Goal: Information Seeking & Learning: Understand process/instructions

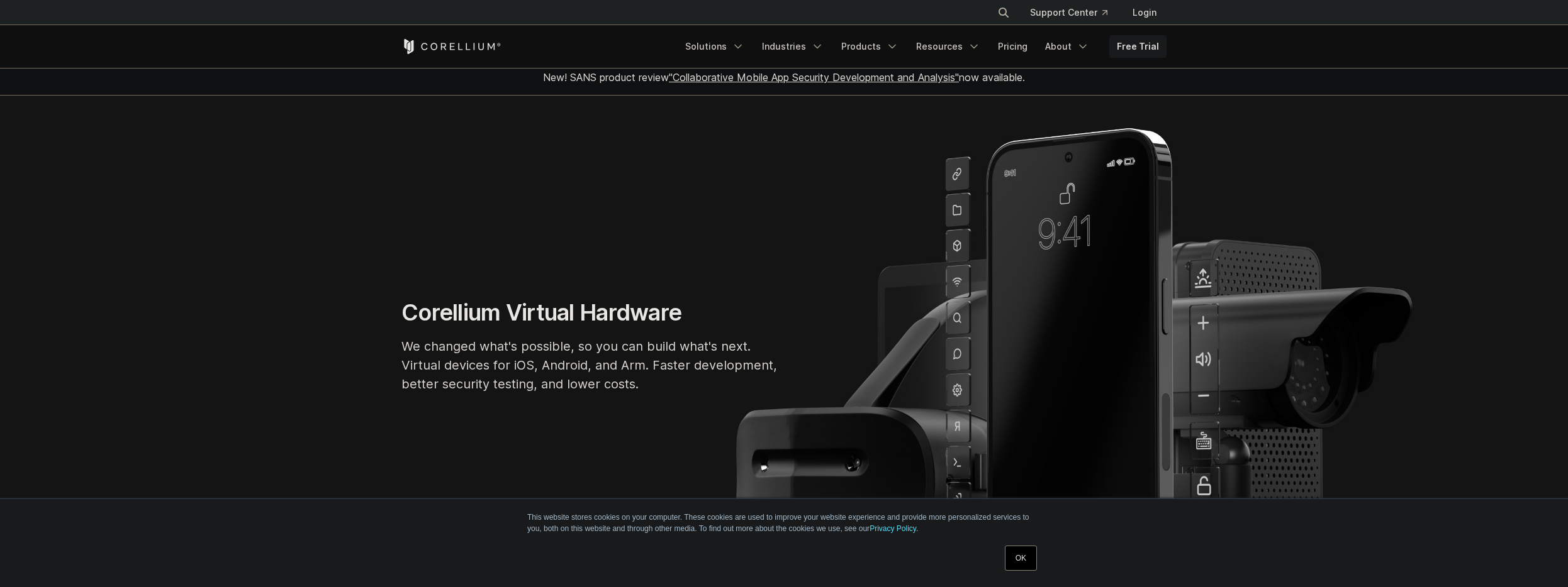
scroll to position [491, 0]
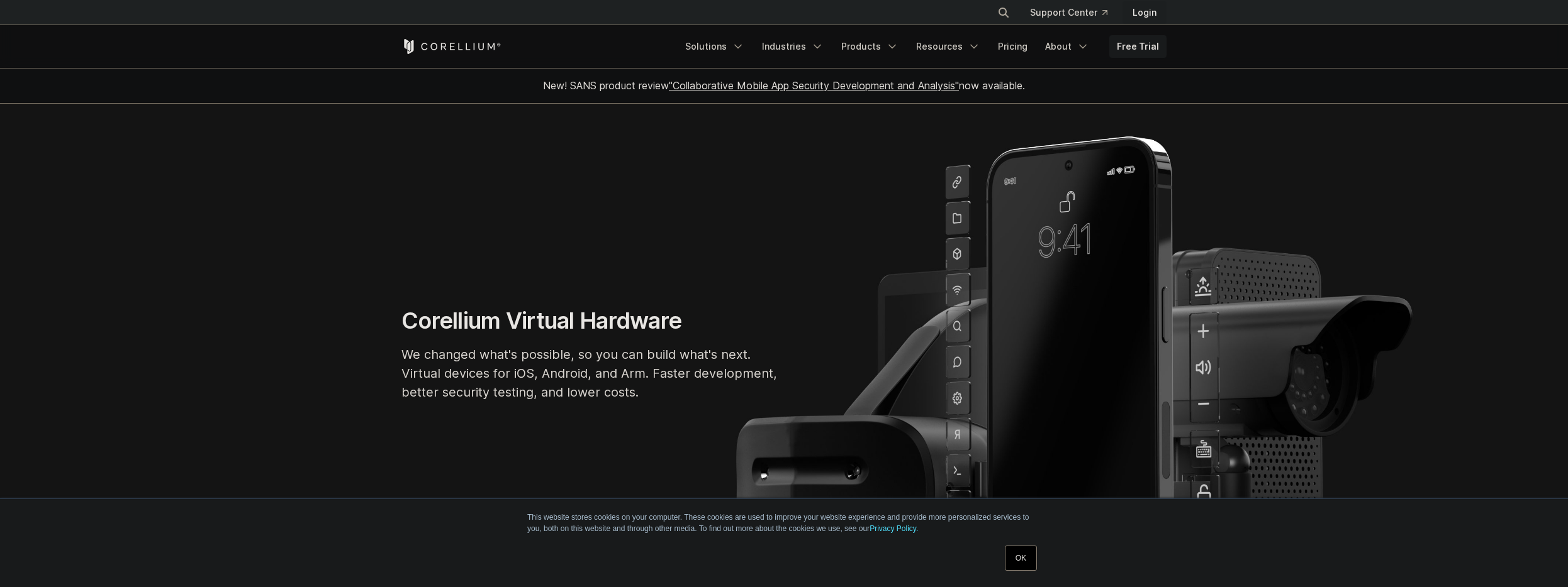
click at [1147, 11] on link "Login" at bounding box center [1145, 13] width 44 height 23
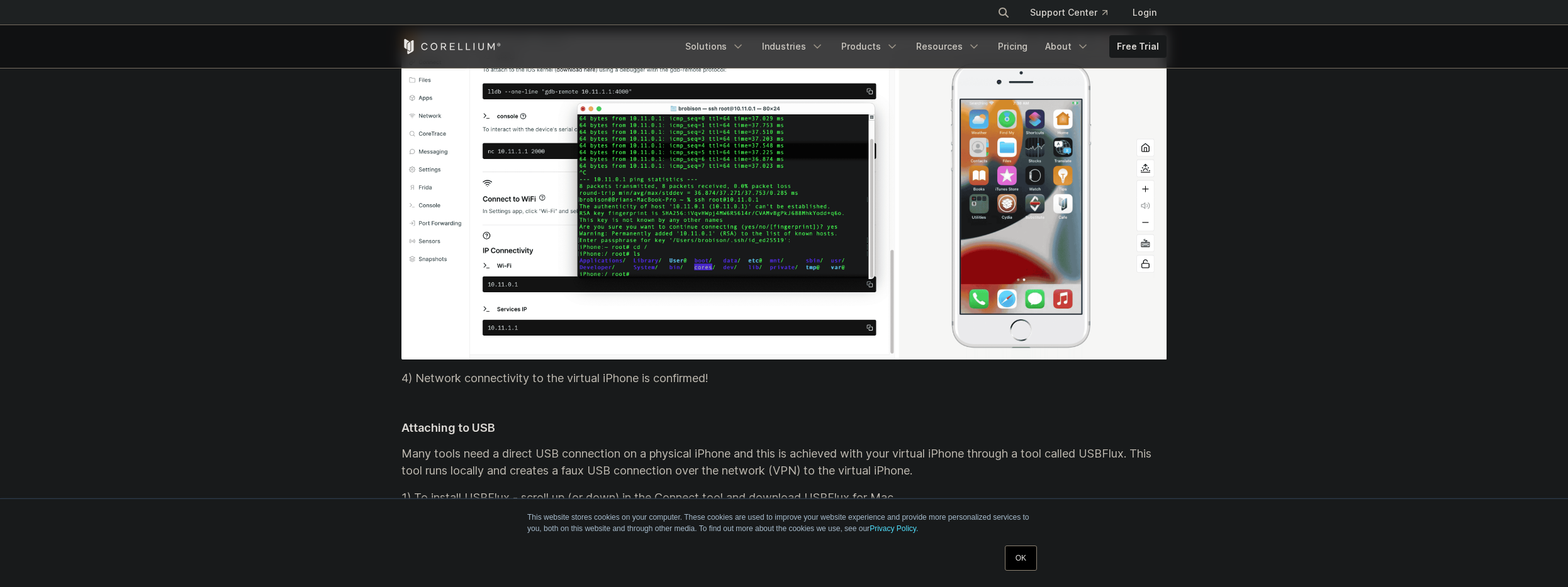
scroll to position [11431, 0]
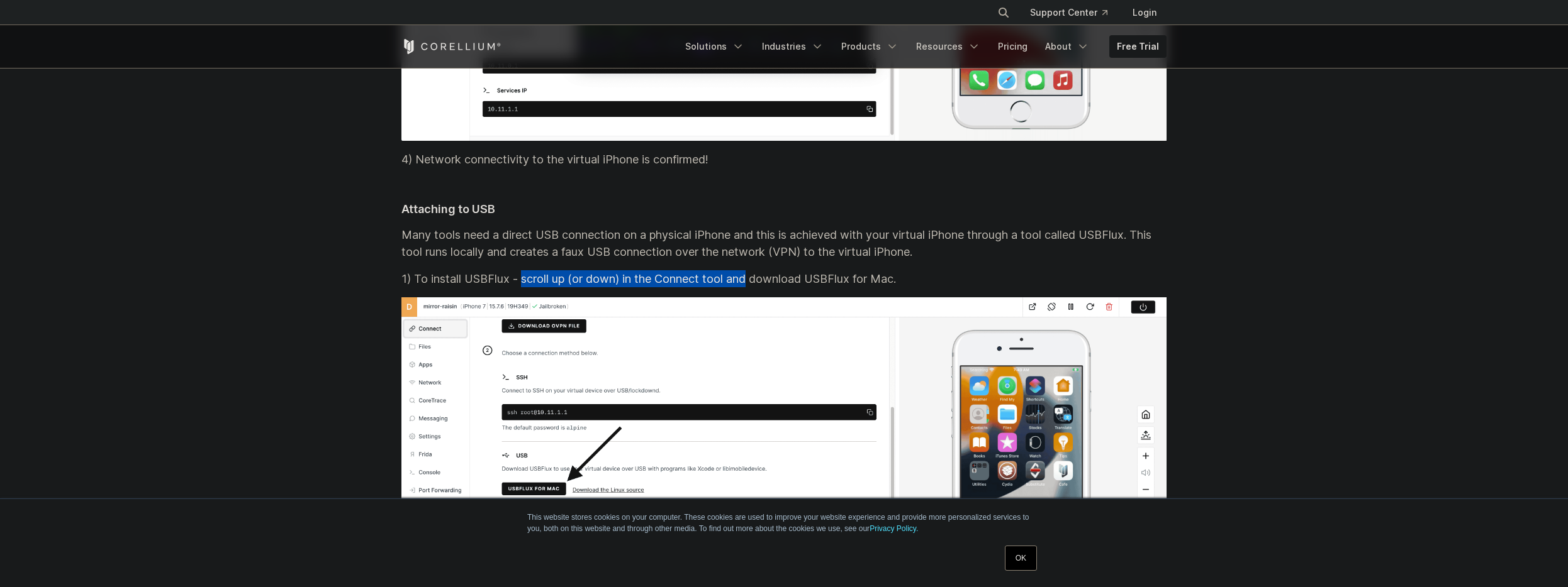
drag, startPoint x: 520, startPoint y: 295, endPoint x: 765, endPoint y: 299, distance: 245.0
click at [758, 287] on p "1) To install USBFlux - scroll up (or down) in the Connect tool and download US…" at bounding box center [784, 279] width 765 height 17
click at [771, 287] on p "1) To install USBFlux - scroll up (or down) in the Connect tool and download US…" at bounding box center [784, 279] width 765 height 17
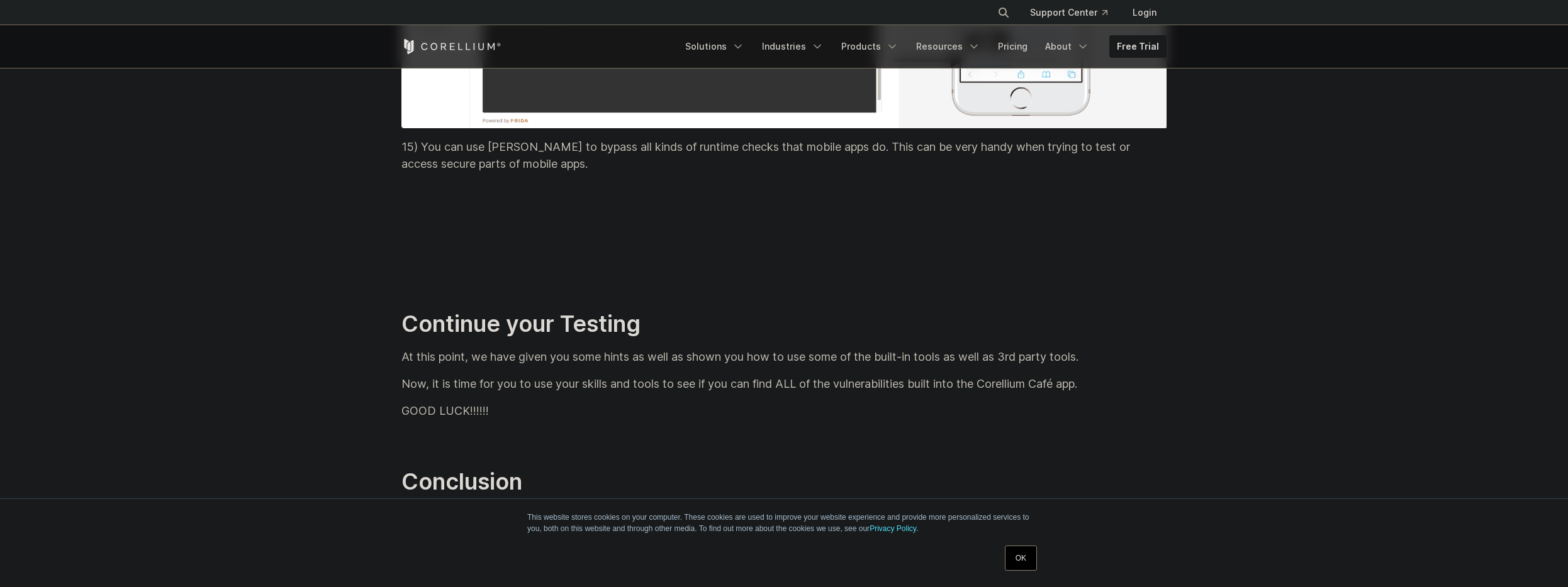
scroll to position [26053, 0]
